Goal: Find specific page/section: Find specific page/section

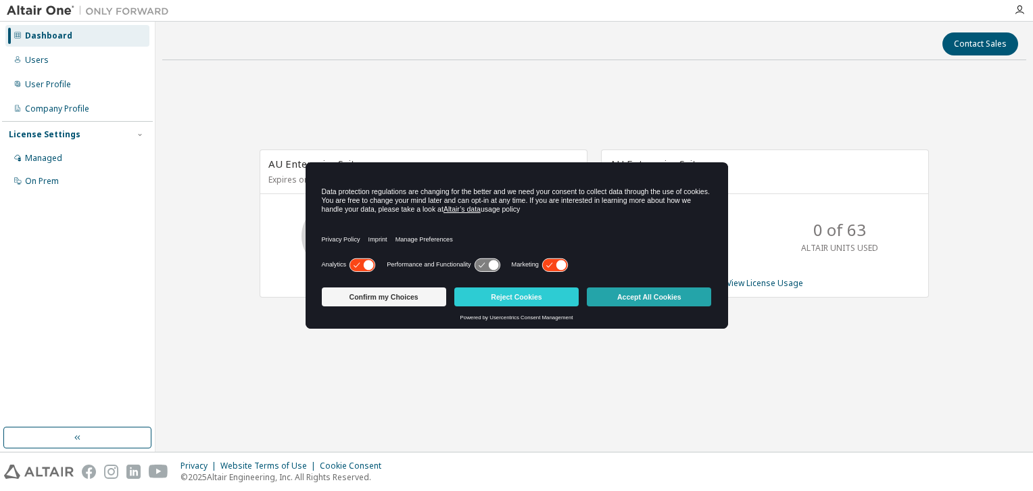
click at [631, 298] on button "Accept All Cookies" at bounding box center [649, 296] width 124 height 19
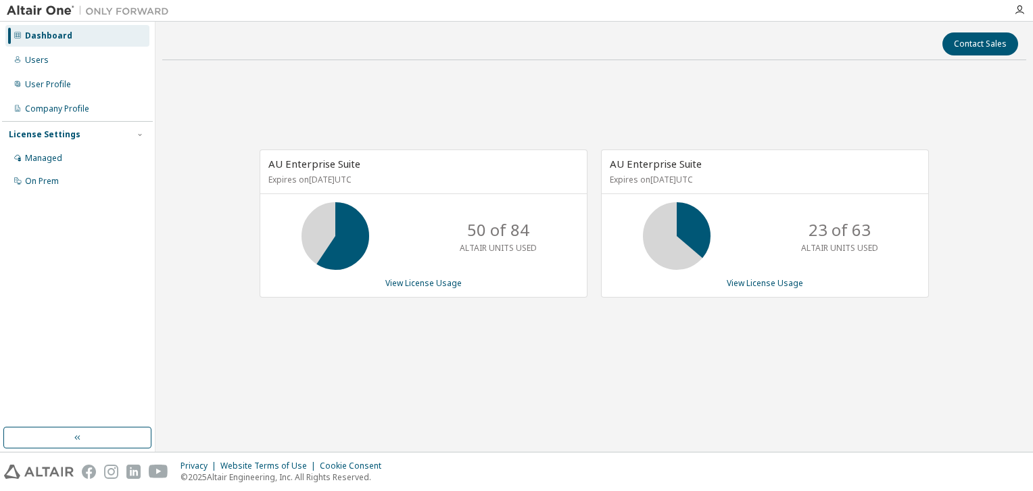
click at [55, 11] on img at bounding box center [91, 11] width 169 height 14
click at [57, 64] on div "Users" at bounding box center [77, 60] width 144 height 22
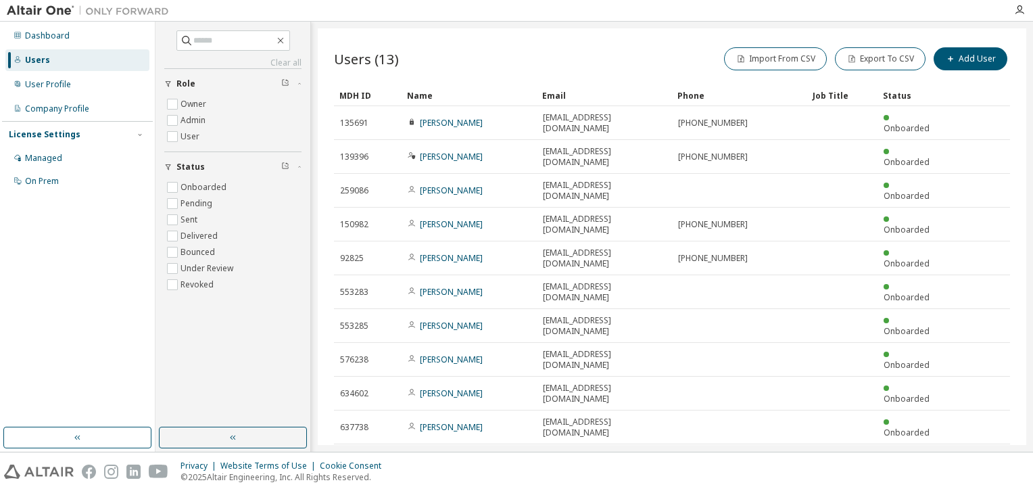
click at [47, 7] on img at bounding box center [91, 11] width 169 height 14
click at [80, 35] on div "Dashboard" at bounding box center [77, 36] width 144 height 22
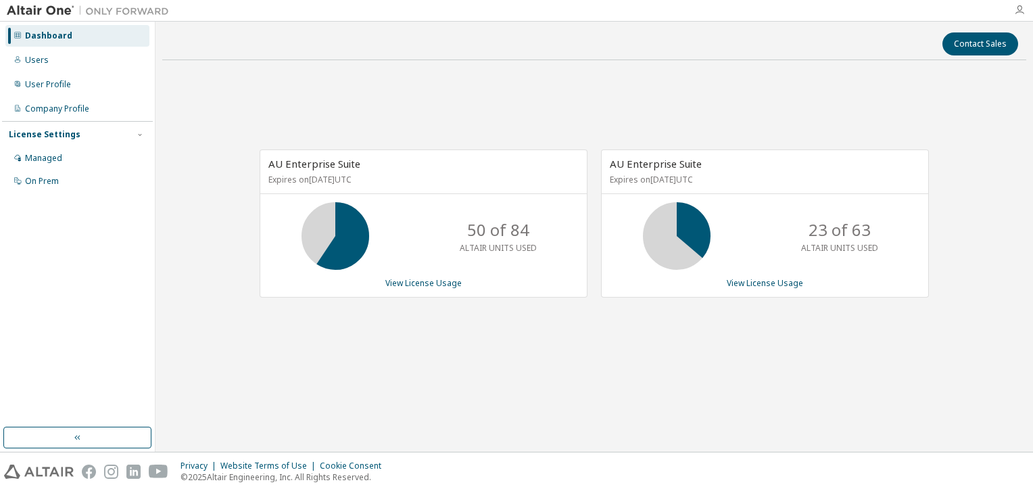
click at [1017, 8] on icon "button" at bounding box center [1019, 10] width 11 height 11
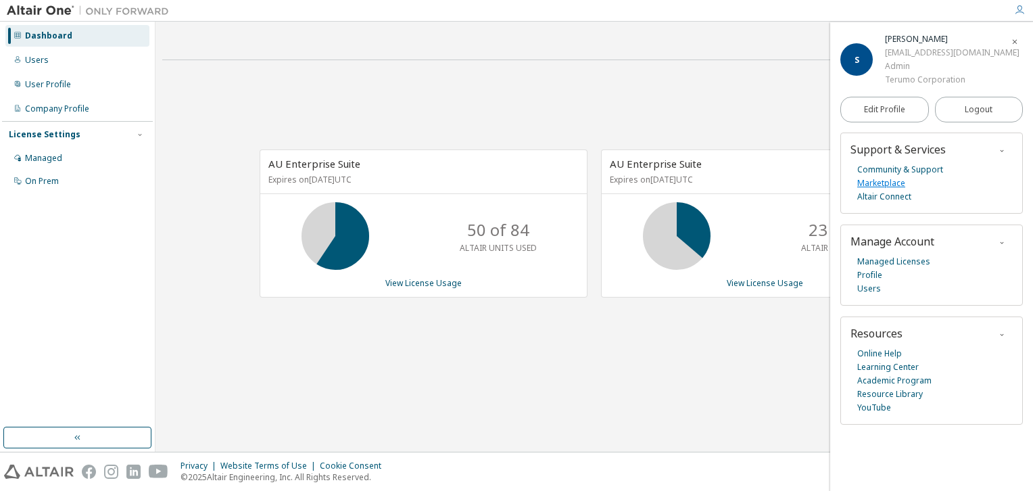
click at [896, 187] on link "Marketplace" at bounding box center [881, 183] width 48 height 14
click at [51, 12] on img at bounding box center [91, 11] width 169 height 14
